Goal: Task Accomplishment & Management: Use online tool/utility

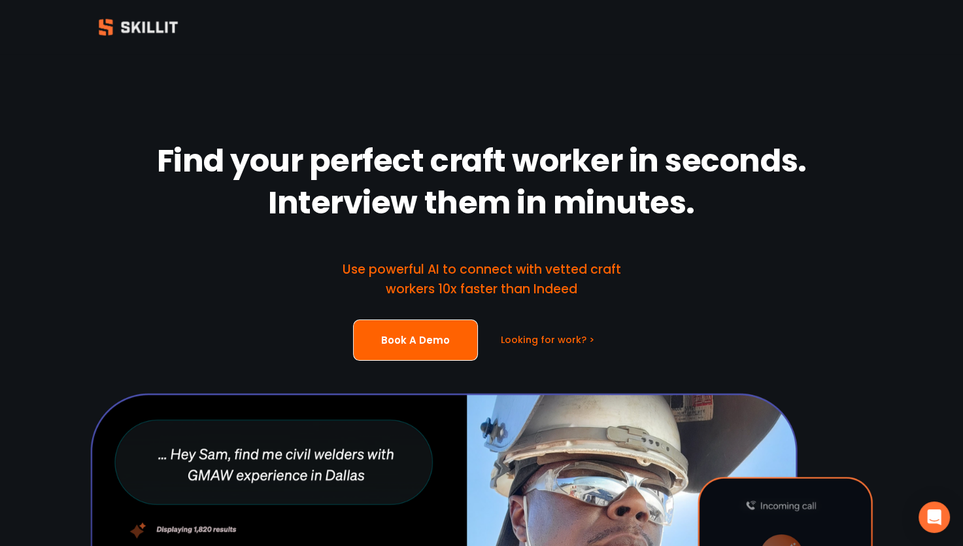
click at [299, 360] on div "Find your perfect craft worker in seconds. Interview them in minutes. Use power…" at bounding box center [481, 435] width 963 height 763
click at [289, 375] on div "Find your perfect craft worker in seconds. Interview them in minutes. Use power…" at bounding box center [481, 435] width 963 height 763
click at [287, 366] on div "Find your perfect craft worker in seconds. Interview them in minutes. Use power…" at bounding box center [481, 435] width 963 height 763
click at [292, 356] on div "Find your perfect craft worker in seconds. Interview them in minutes. Use power…" at bounding box center [481, 435] width 963 height 763
